Goal: Task Accomplishment & Management: Use online tool/utility

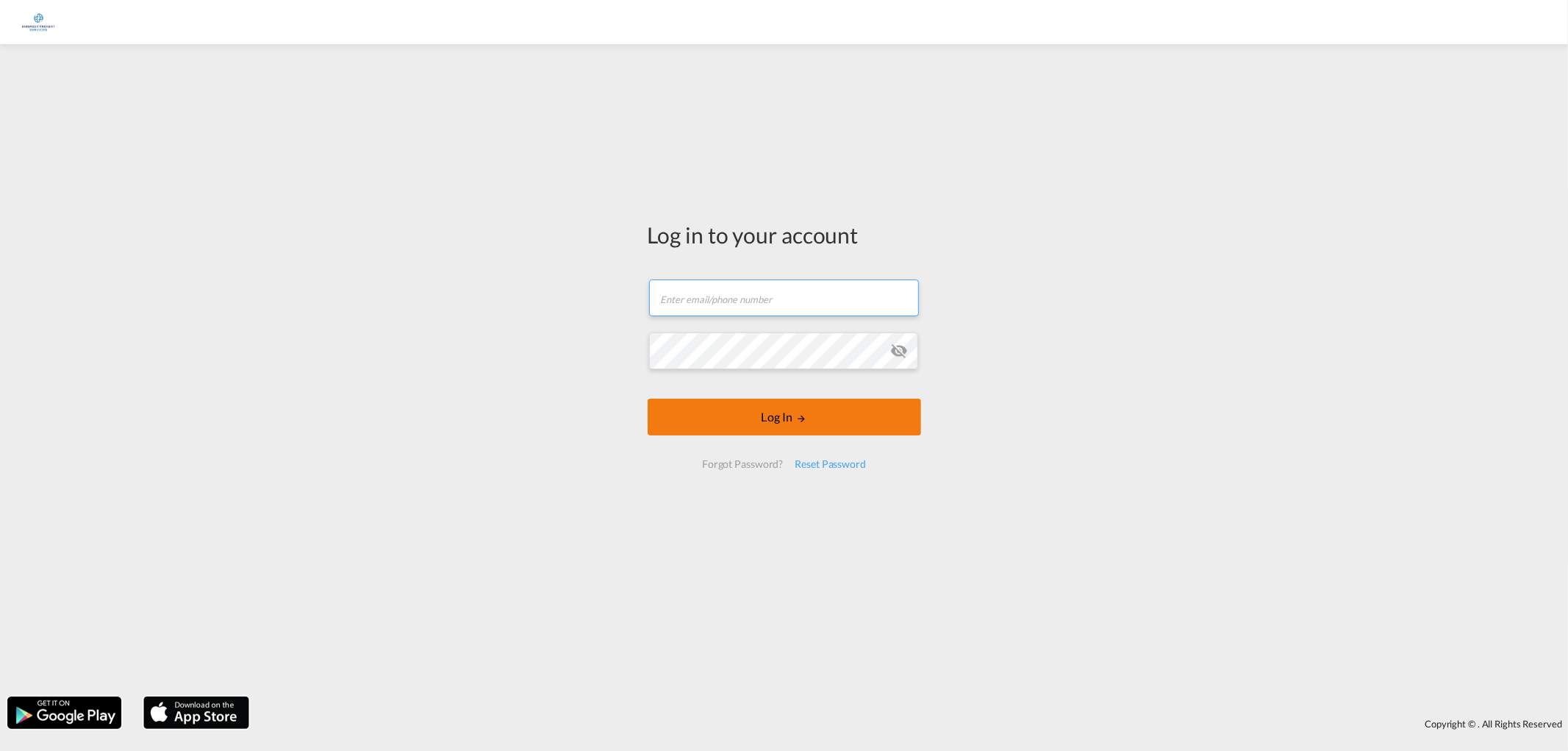
type input "[PERSON_NAME][EMAIL_ADDRESS][PERSON_NAME][DOMAIN_NAME]"
click at [798, 421] on md-icon "LOGIN" at bounding box center [801, 419] width 10 height 10
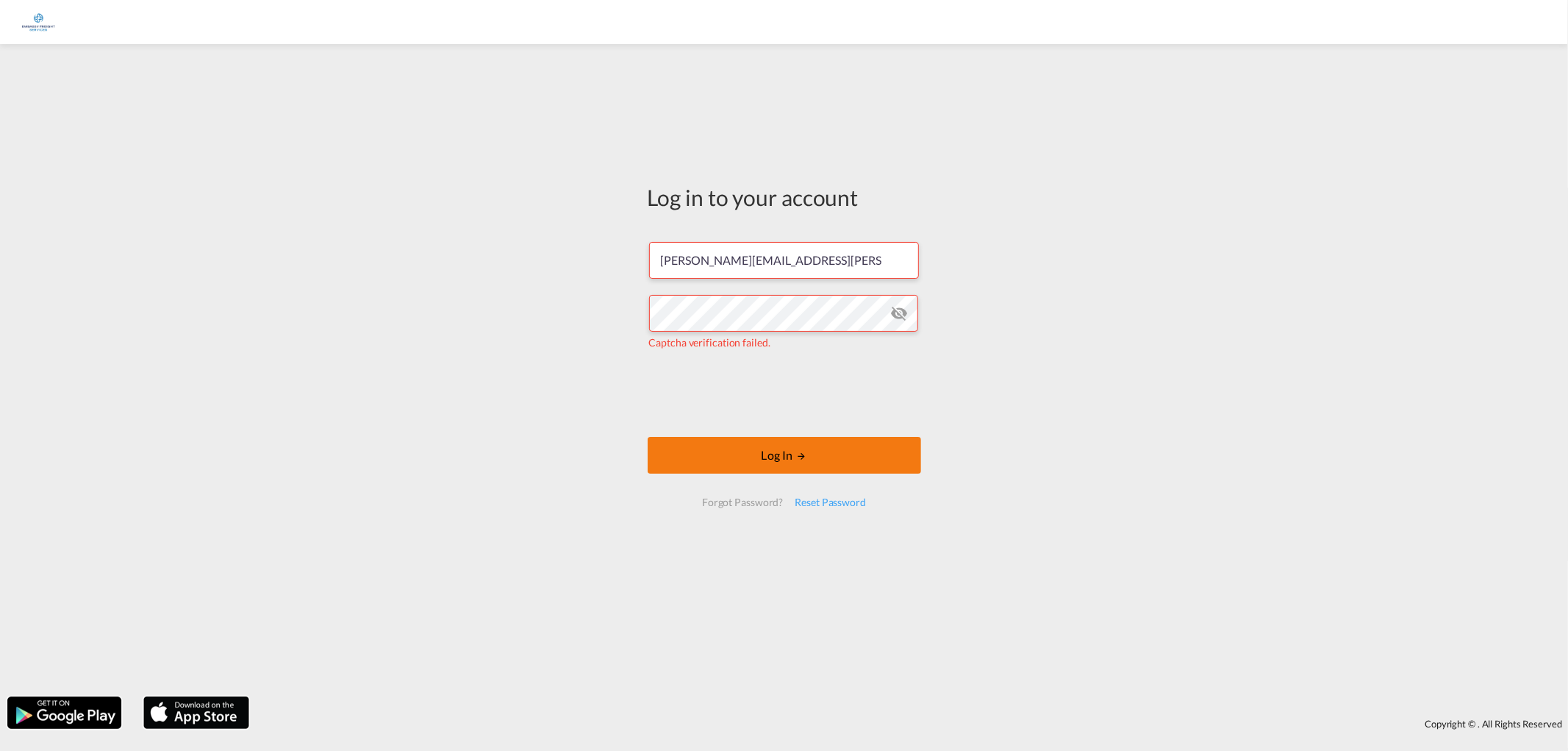
click at [799, 460] on md-icon "LOGIN" at bounding box center [801, 456] width 10 height 10
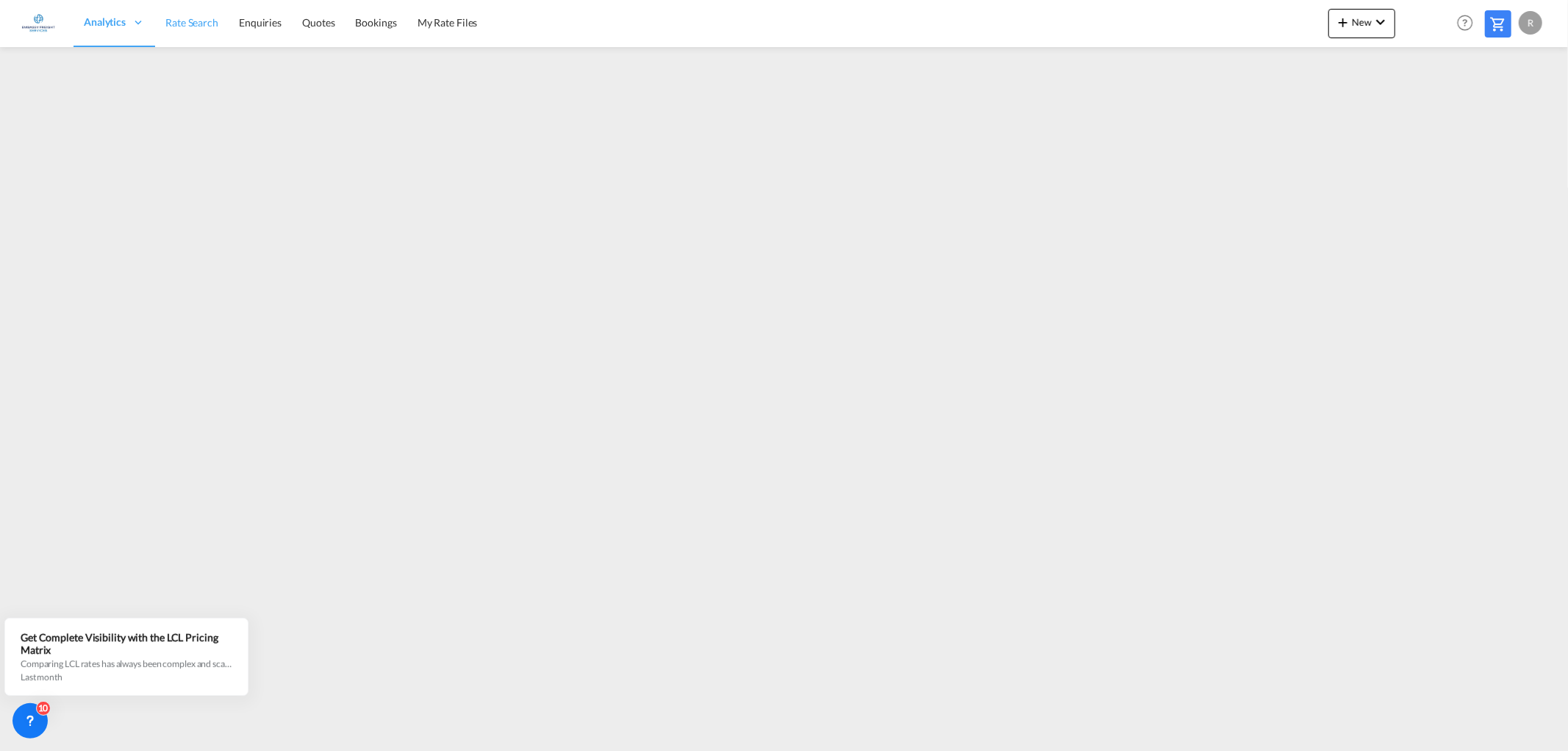
click at [202, 18] on span "Rate Search" at bounding box center [192, 22] width 53 height 12
